Goal: Task Accomplishment & Management: Manage account settings

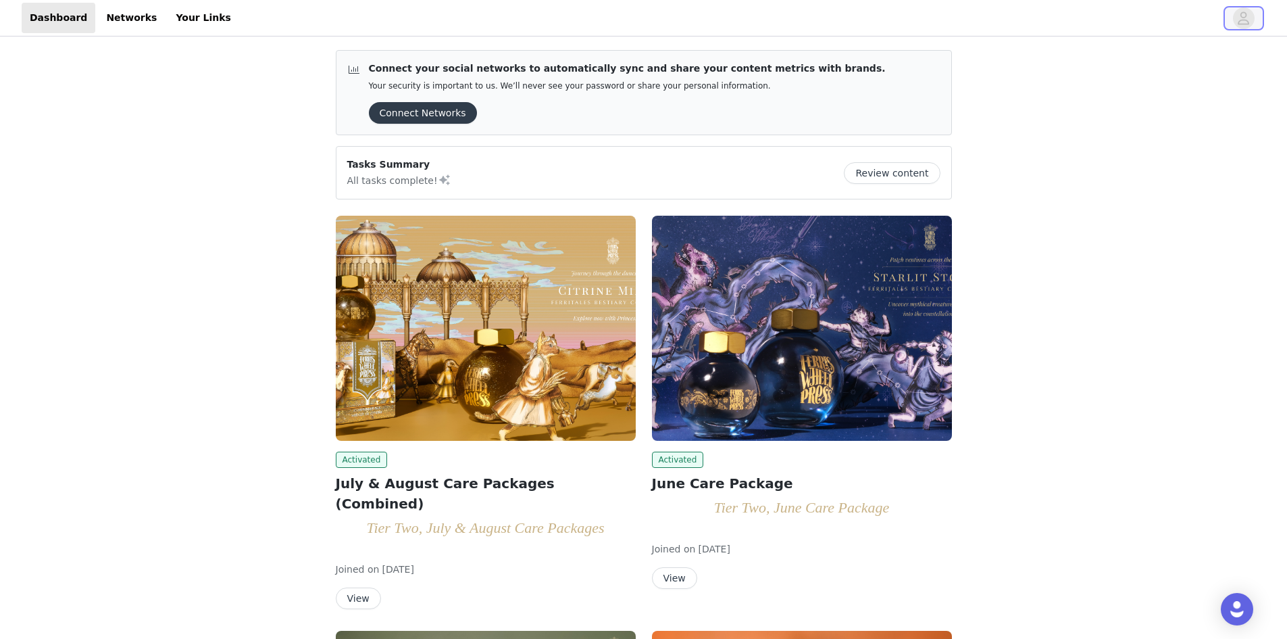
click at [1231, 25] on button "button" at bounding box center [1244, 18] width 38 height 22
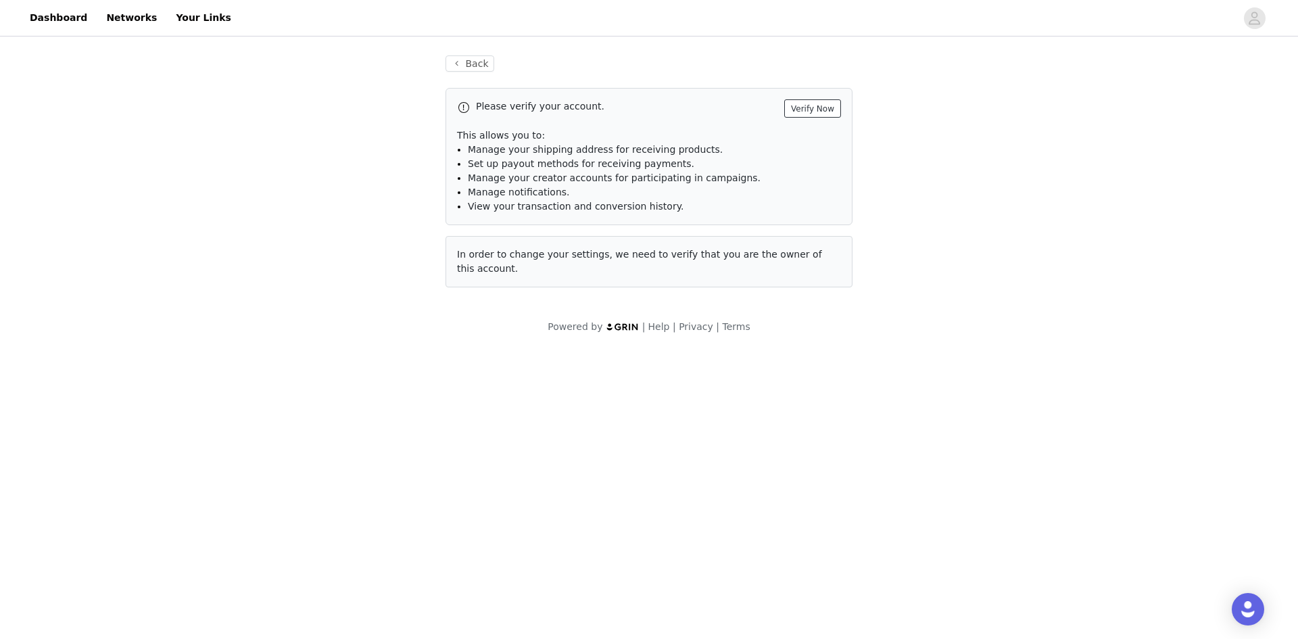
click at [813, 110] on button "Verify Now" at bounding box center [812, 108] width 57 height 18
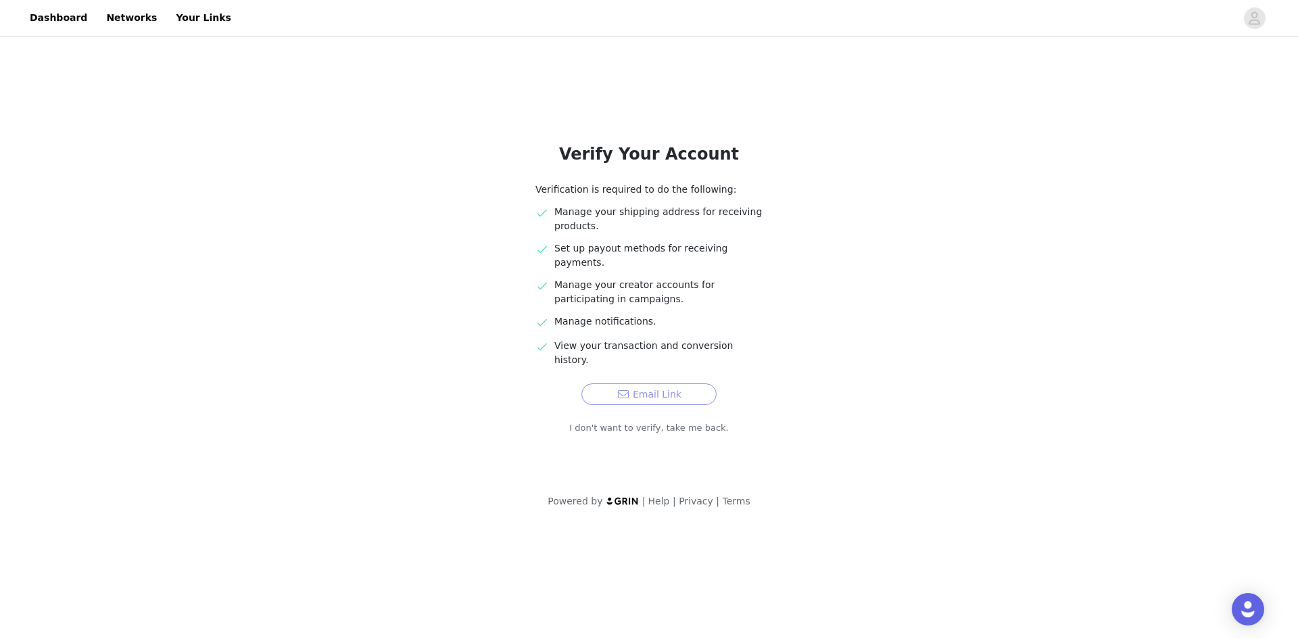
click at [654, 383] on button "Email Link" at bounding box center [648, 394] width 135 height 22
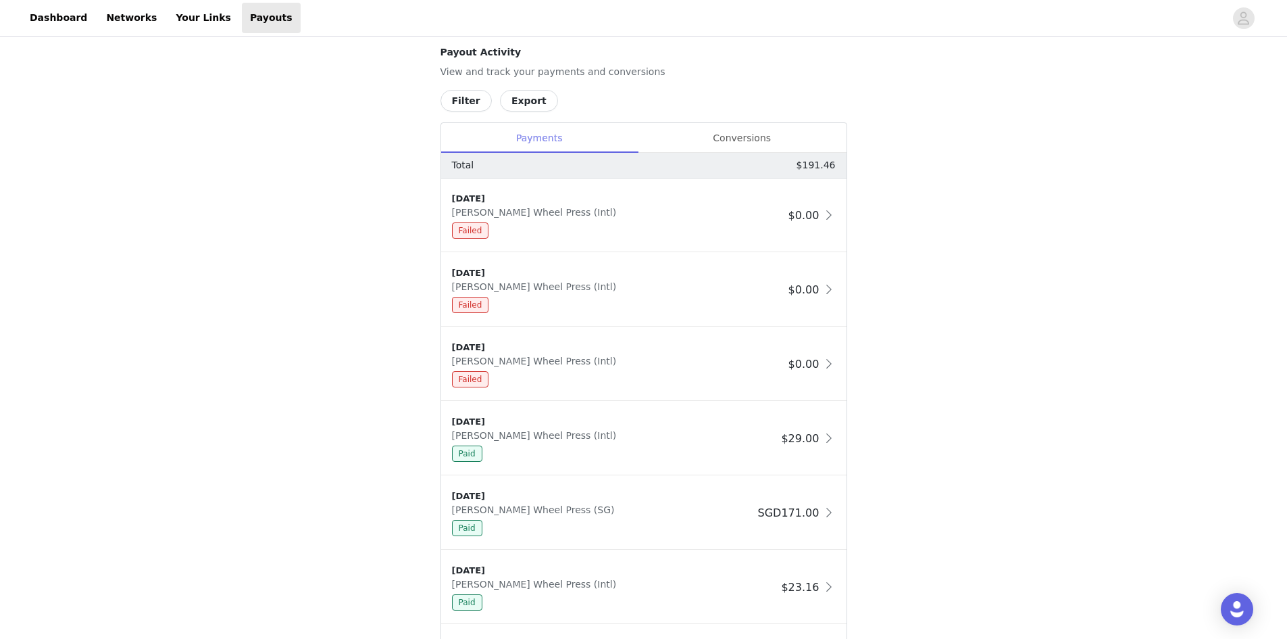
scroll to position [743, 0]
